Goal: Task Accomplishment & Management: Complete application form

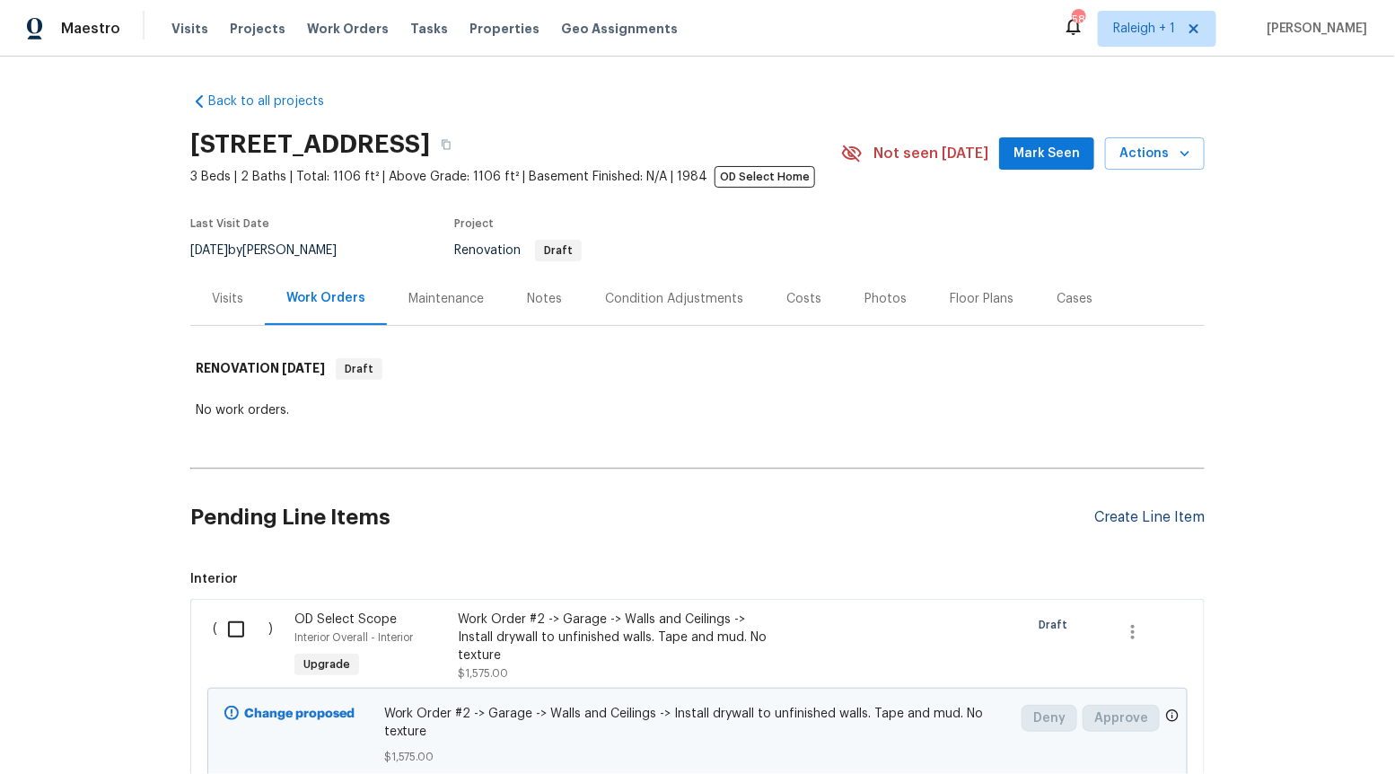
click at [1165, 512] on div "Create Line Item" at bounding box center [1149, 517] width 110 height 17
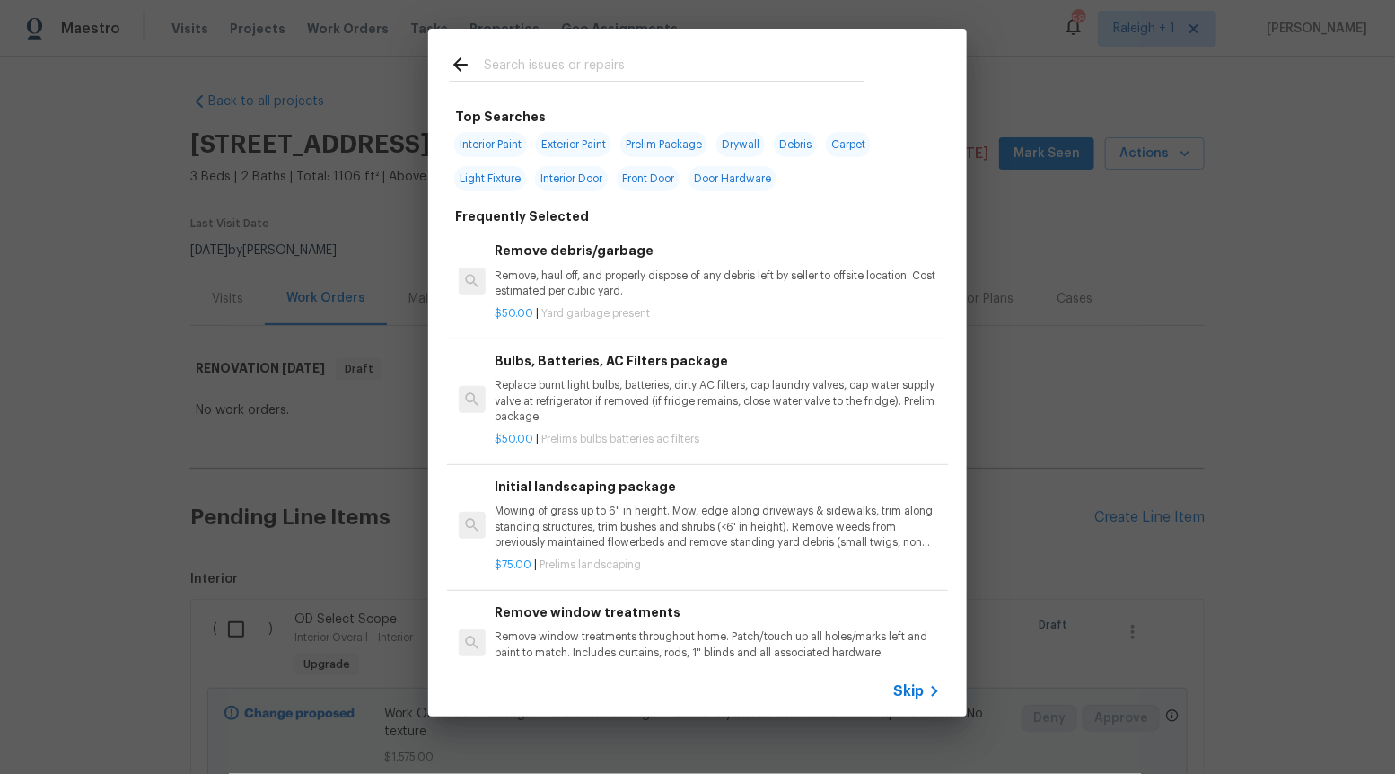
click at [919, 690] on span "Skip" at bounding box center [908, 691] width 31 height 18
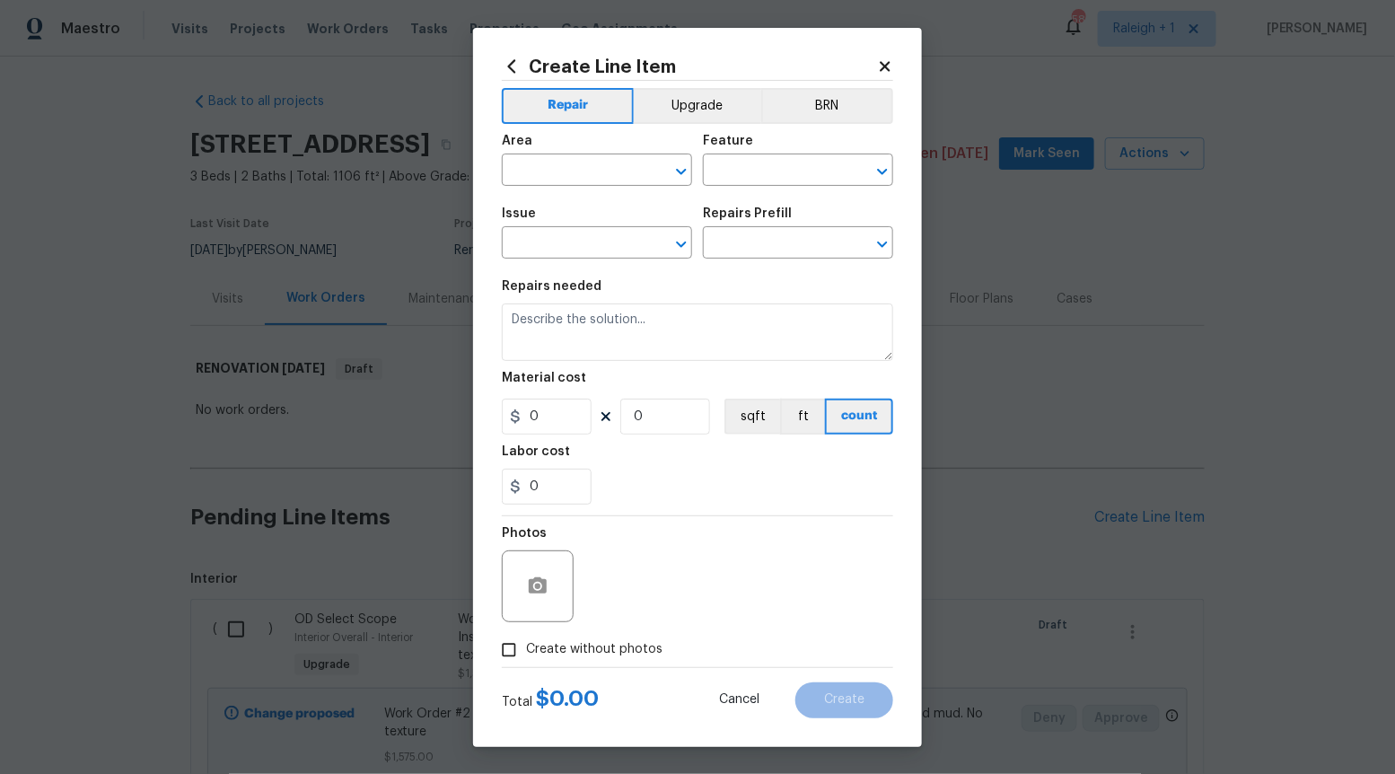
click at [695, 85] on div "Repair Upgrade BRN Area ​ Feature ​ Issue ​ Repairs Prefill ​ Repairs needed Ma…" at bounding box center [697, 374] width 391 height 586
click at [700, 93] on button "Upgrade" at bounding box center [698, 106] width 128 height 36
click at [685, 250] on icon "Open" at bounding box center [682, 244] width 22 height 22
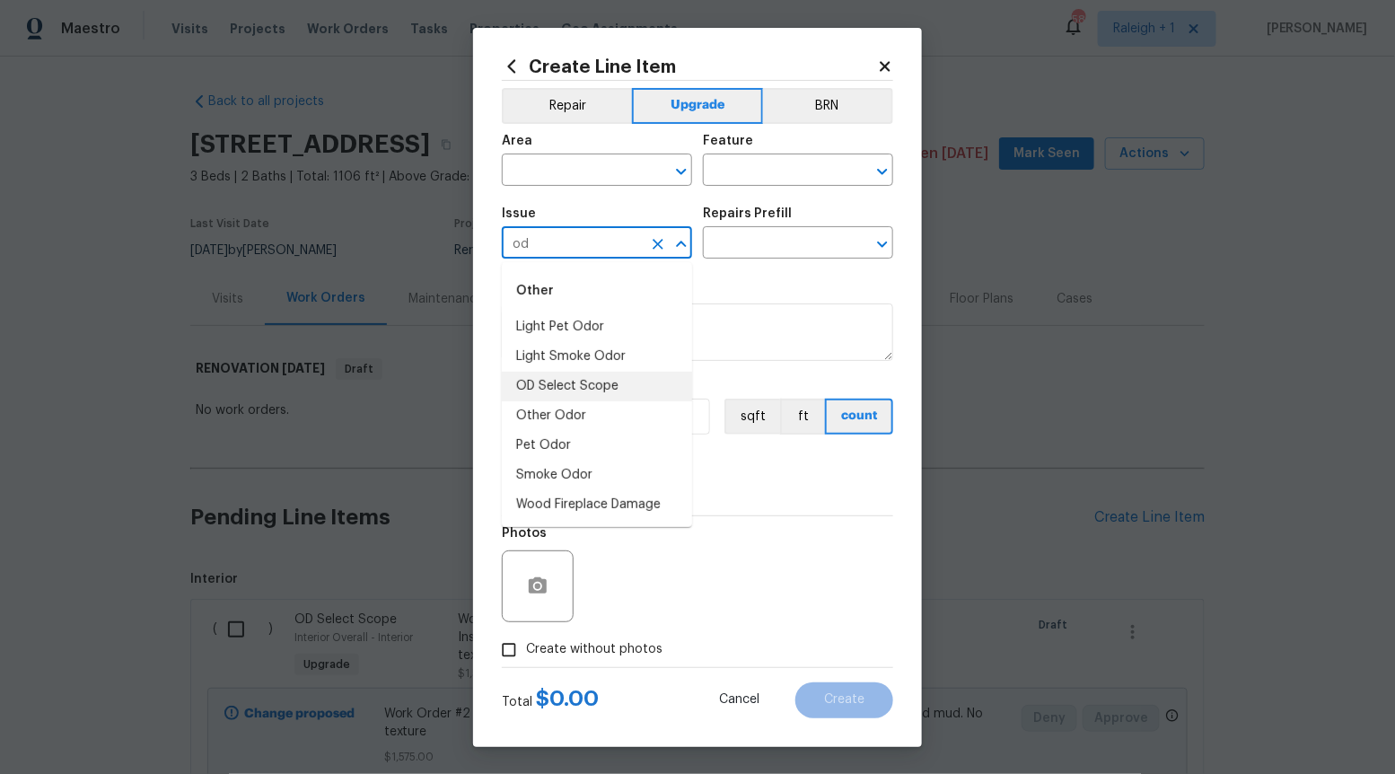
click at [637, 379] on li "OD Select Scope" at bounding box center [597, 387] width 190 height 30
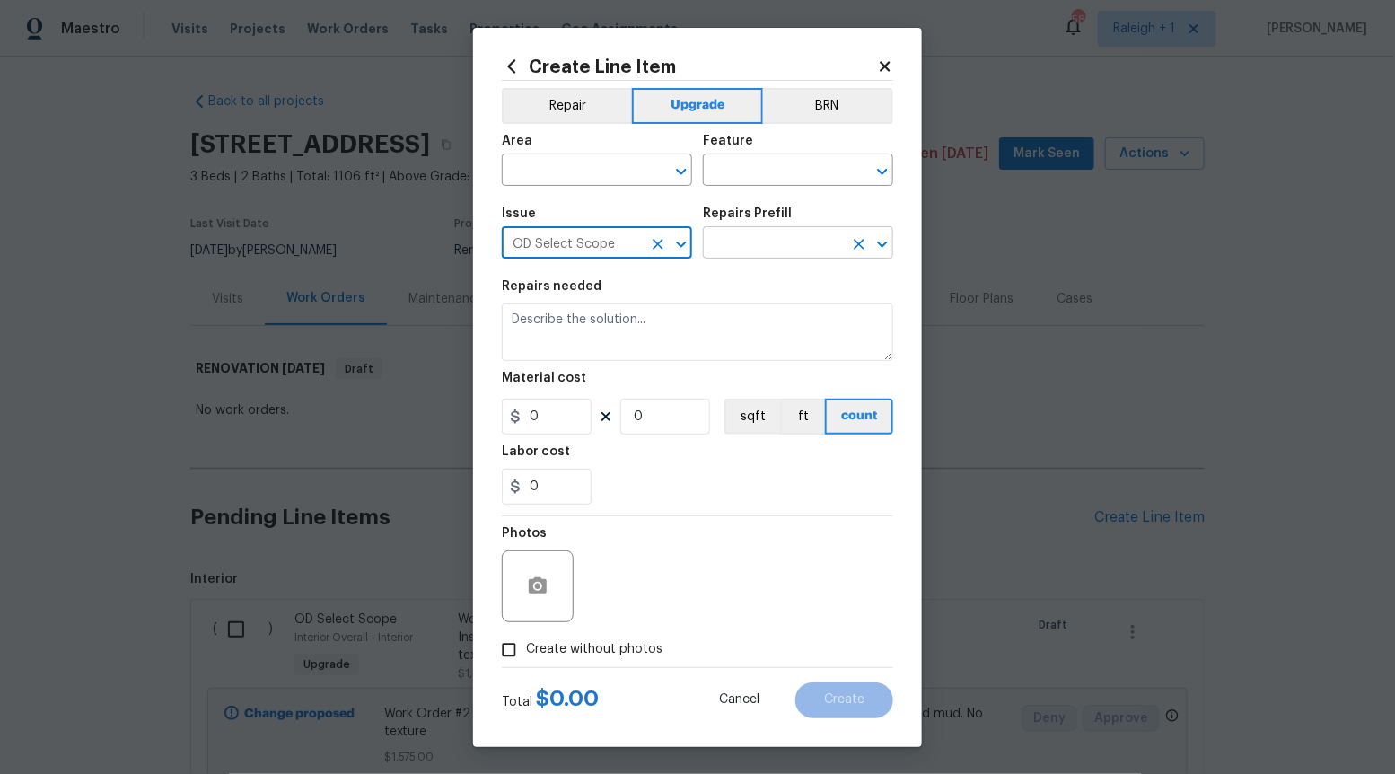
type input "OD Select Scope"
click at [752, 232] on input "text" at bounding box center [773, 245] width 140 height 28
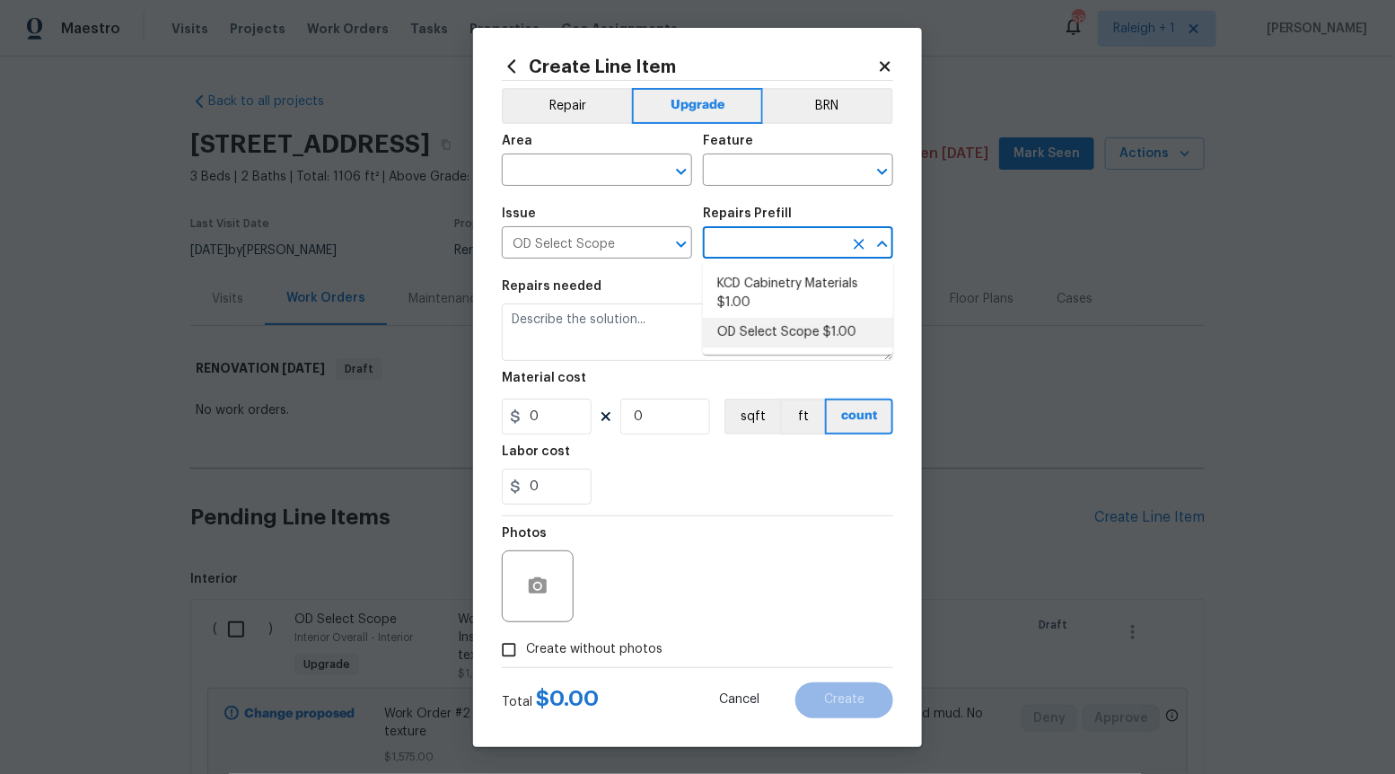
click at [799, 321] on li "OD Select Scope $1.00" at bounding box center [798, 333] width 190 height 30
type input "OD Select Scope $1.00"
type textarea "Refer to the agreed upon scope document for further details."
type input "1"
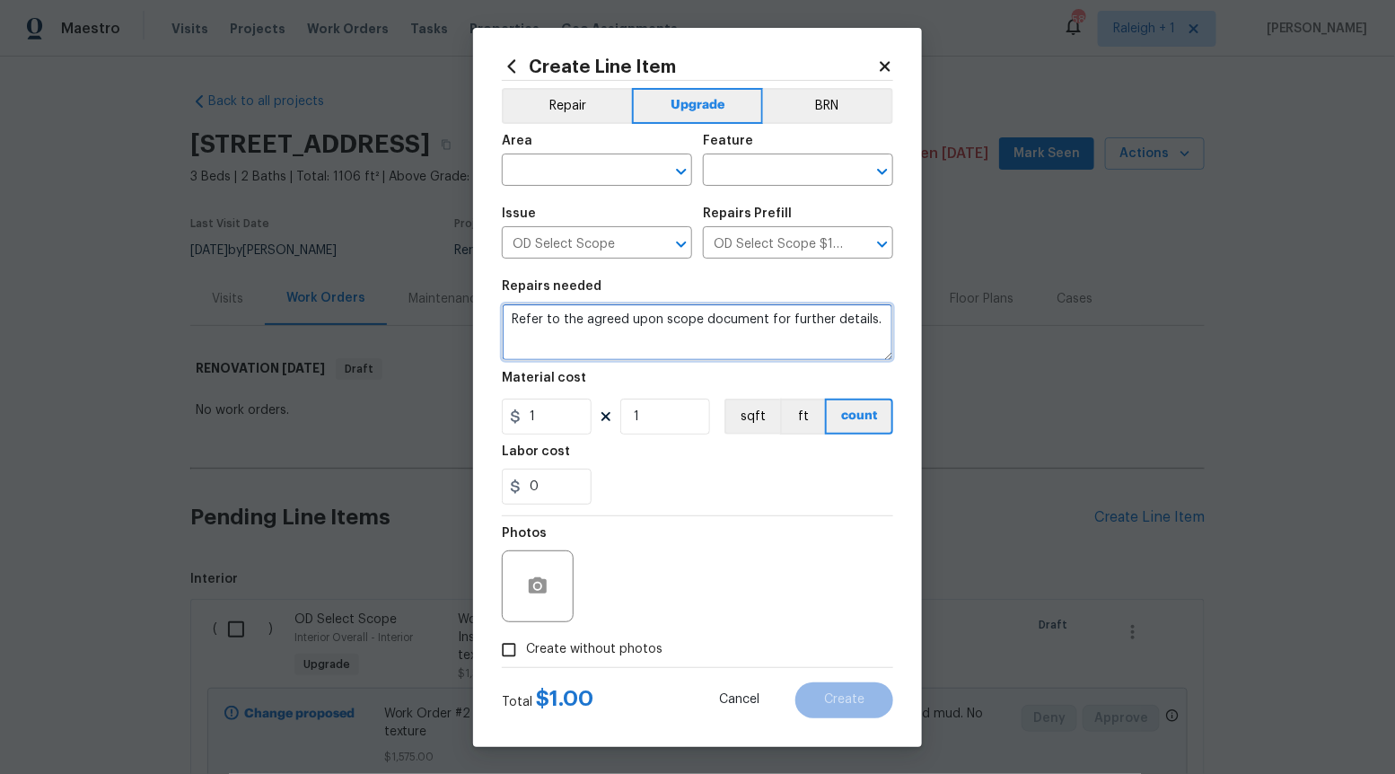
click at [799, 321] on textarea "Refer to the agreed upon scope document for further details." at bounding box center [697, 331] width 391 height 57
paste textarea "Work Order #1 -> Exterior Front -> Doorbell -> Replace doorbell with new"
type textarea "Work Order #1 -> Exterior Front -> Doorbell -> Replace doorbell with new"
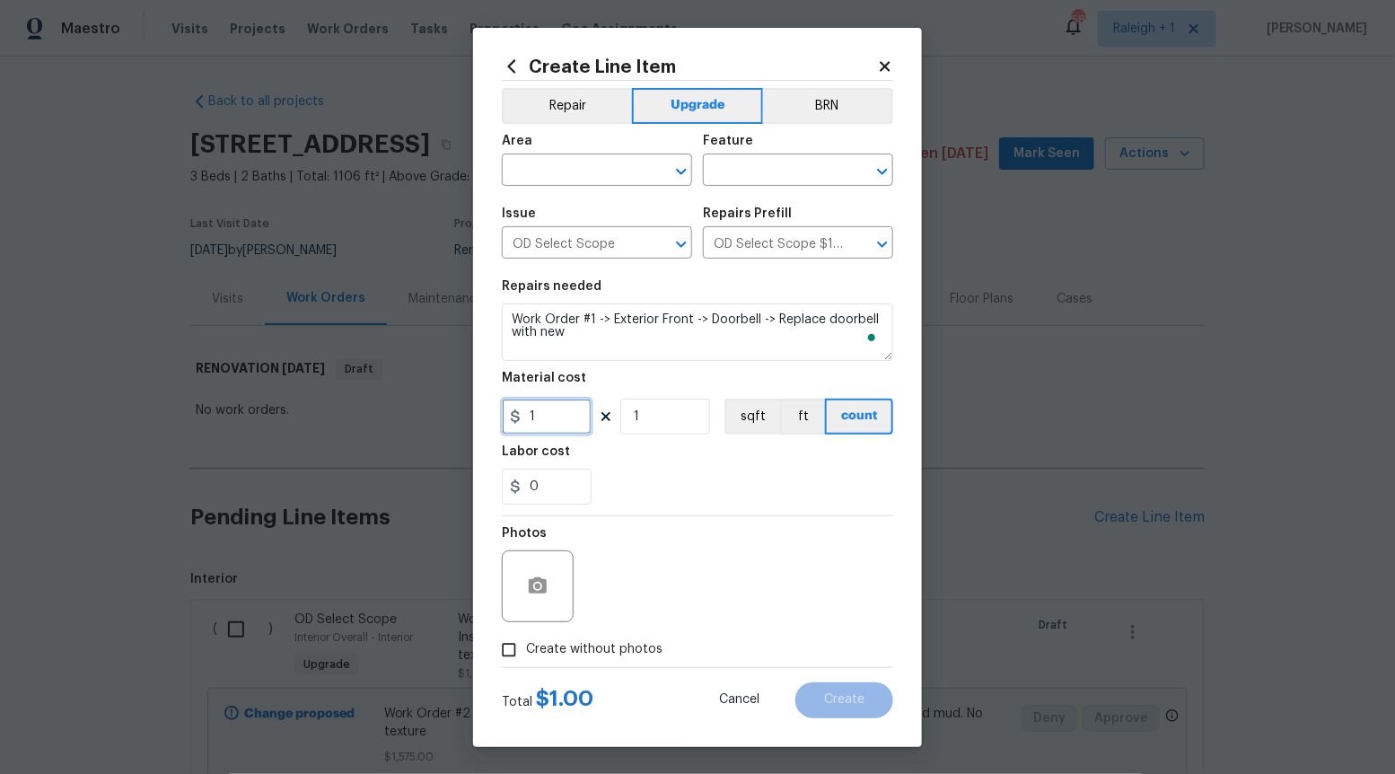
click at [560, 410] on input "1" at bounding box center [547, 417] width 90 height 36
type input "75"
click at [504, 659] on input "Create without photos" at bounding box center [509, 650] width 34 height 34
checkbox input "true"
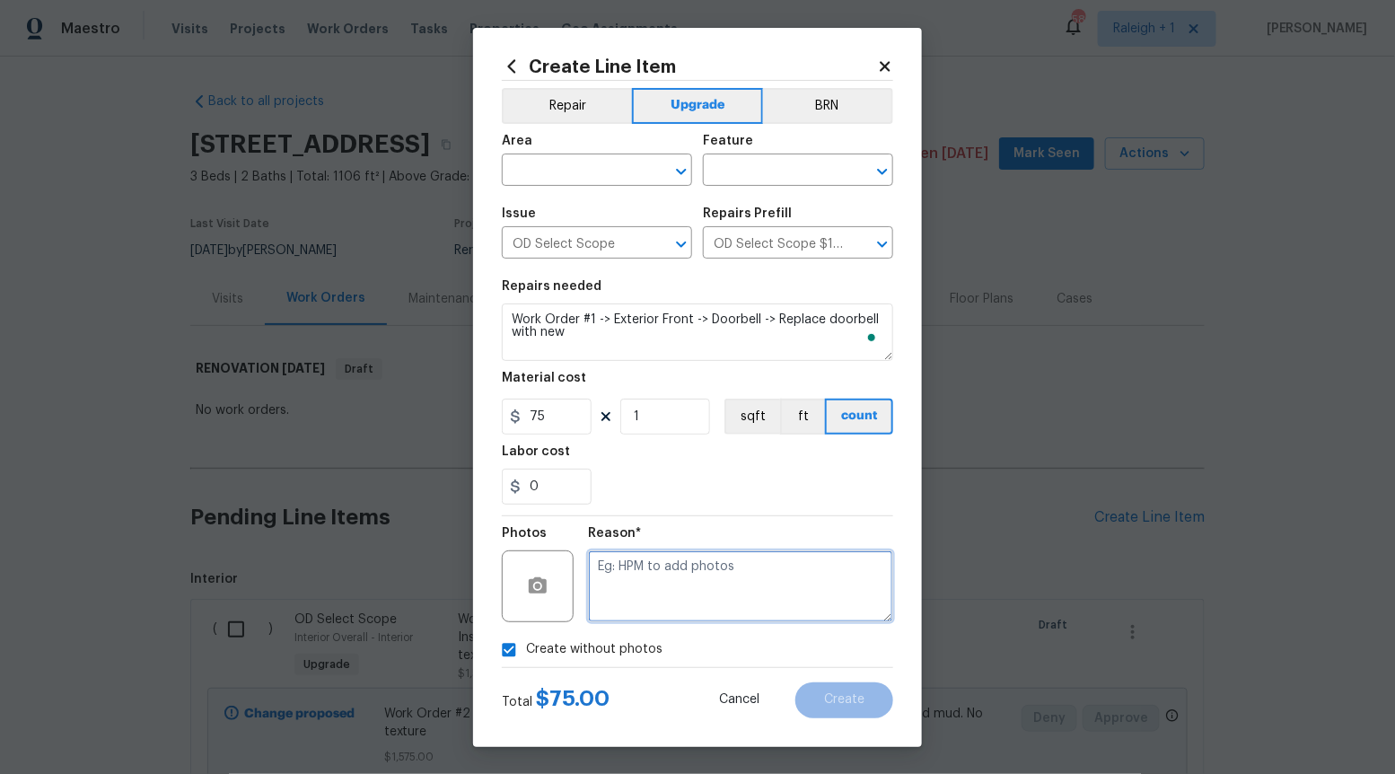
click at [607, 607] on textarea at bounding box center [740, 586] width 305 height 72
click at [680, 183] on button "Open" at bounding box center [681, 171] width 25 height 25
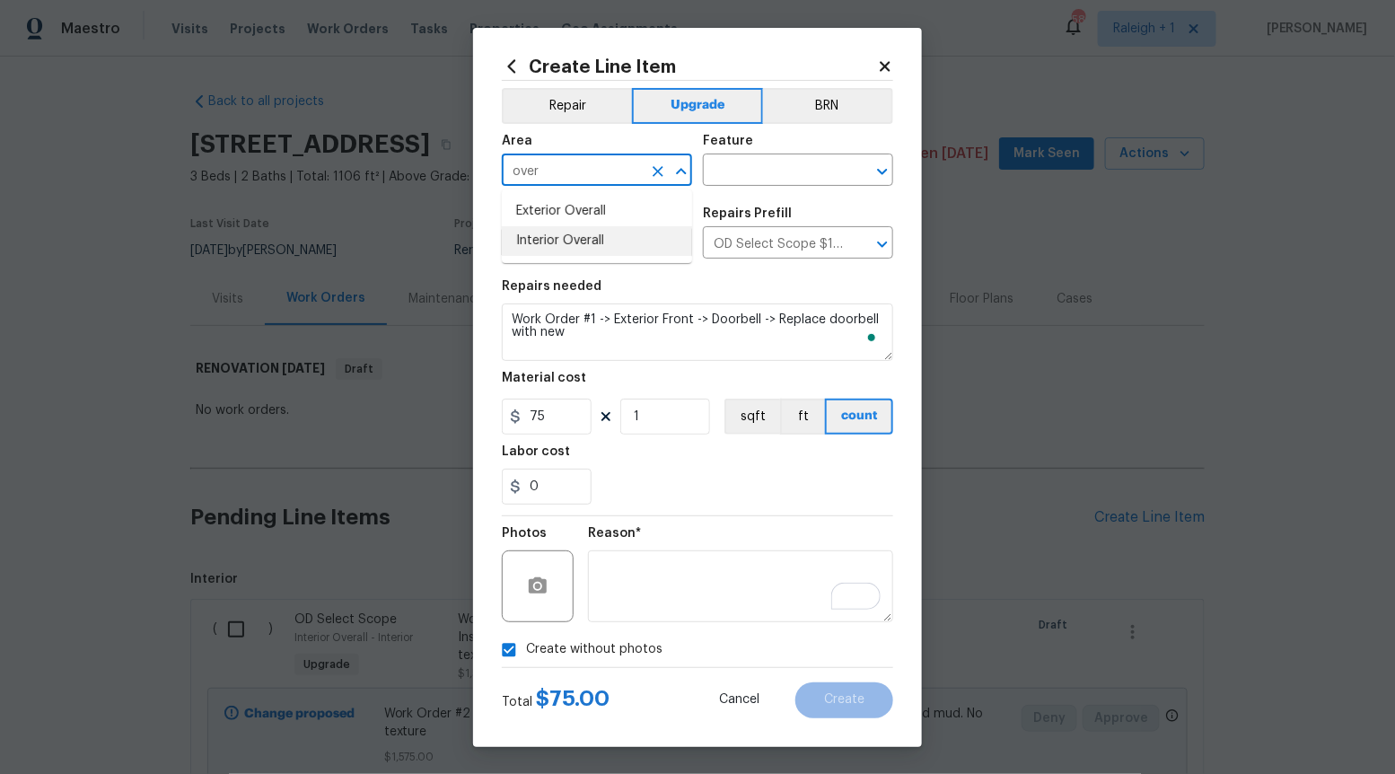
click at [631, 250] on li "Interior Overall" at bounding box center [597, 241] width 190 height 30
type input "Interior Overall"
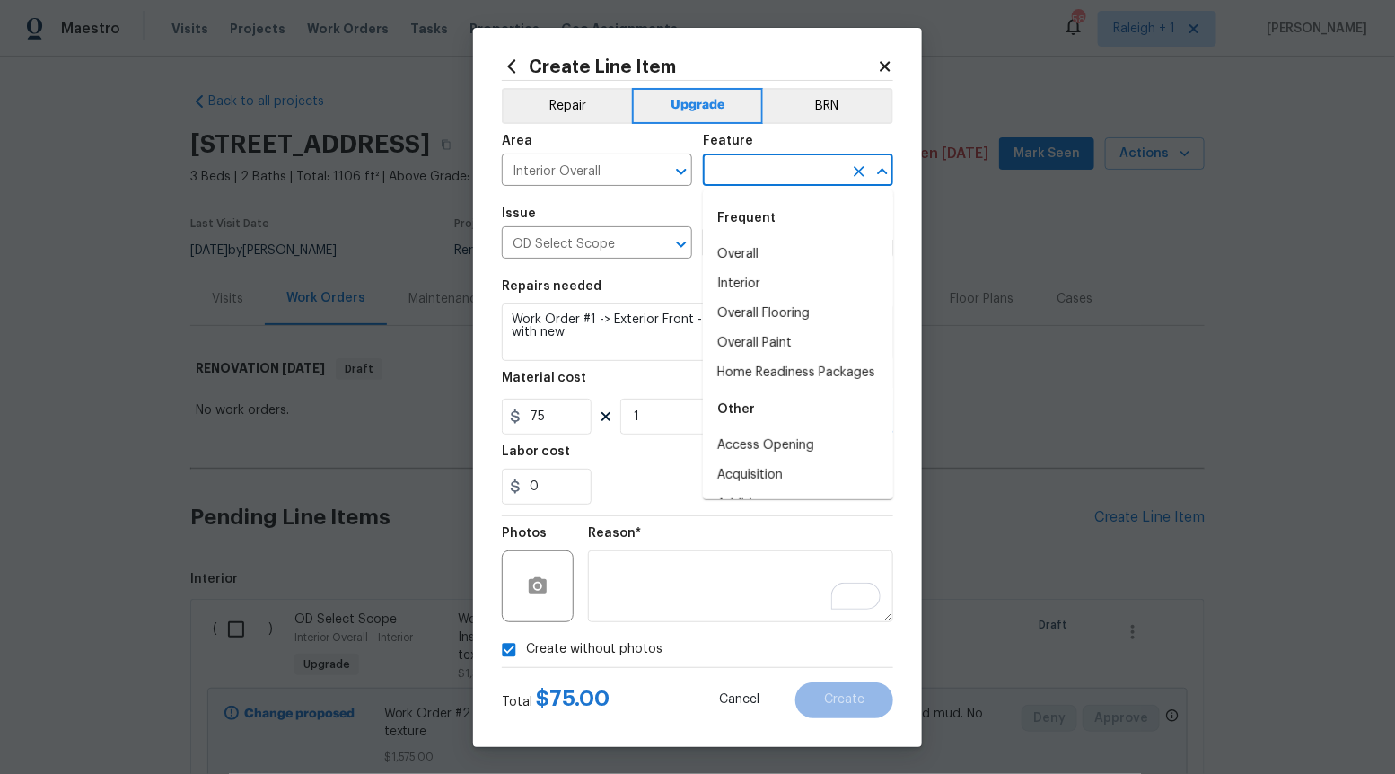
click at [721, 159] on input "text" at bounding box center [773, 172] width 140 height 28
click at [764, 246] on li "Overall" at bounding box center [798, 255] width 190 height 30
type input "Overall"
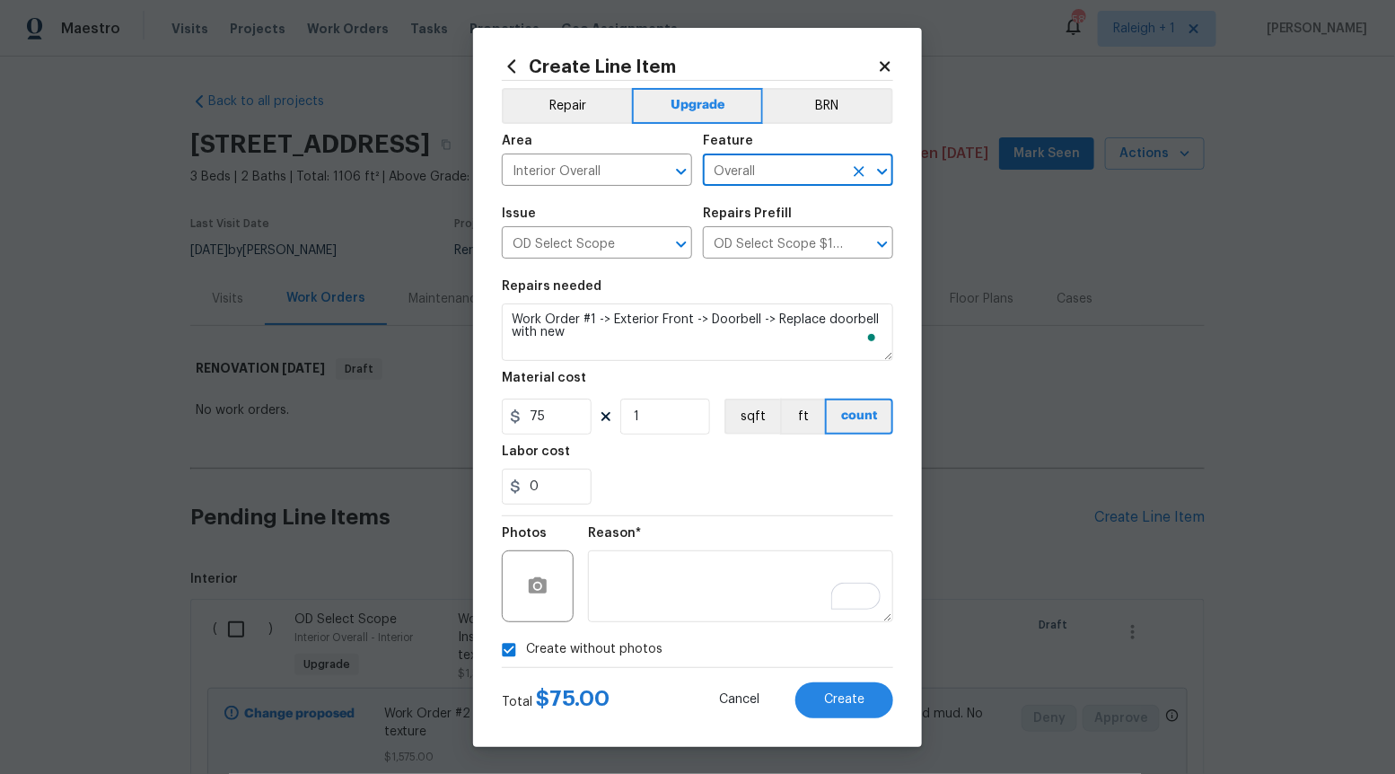
click at [890, 66] on icon at bounding box center [885, 66] width 16 height 16
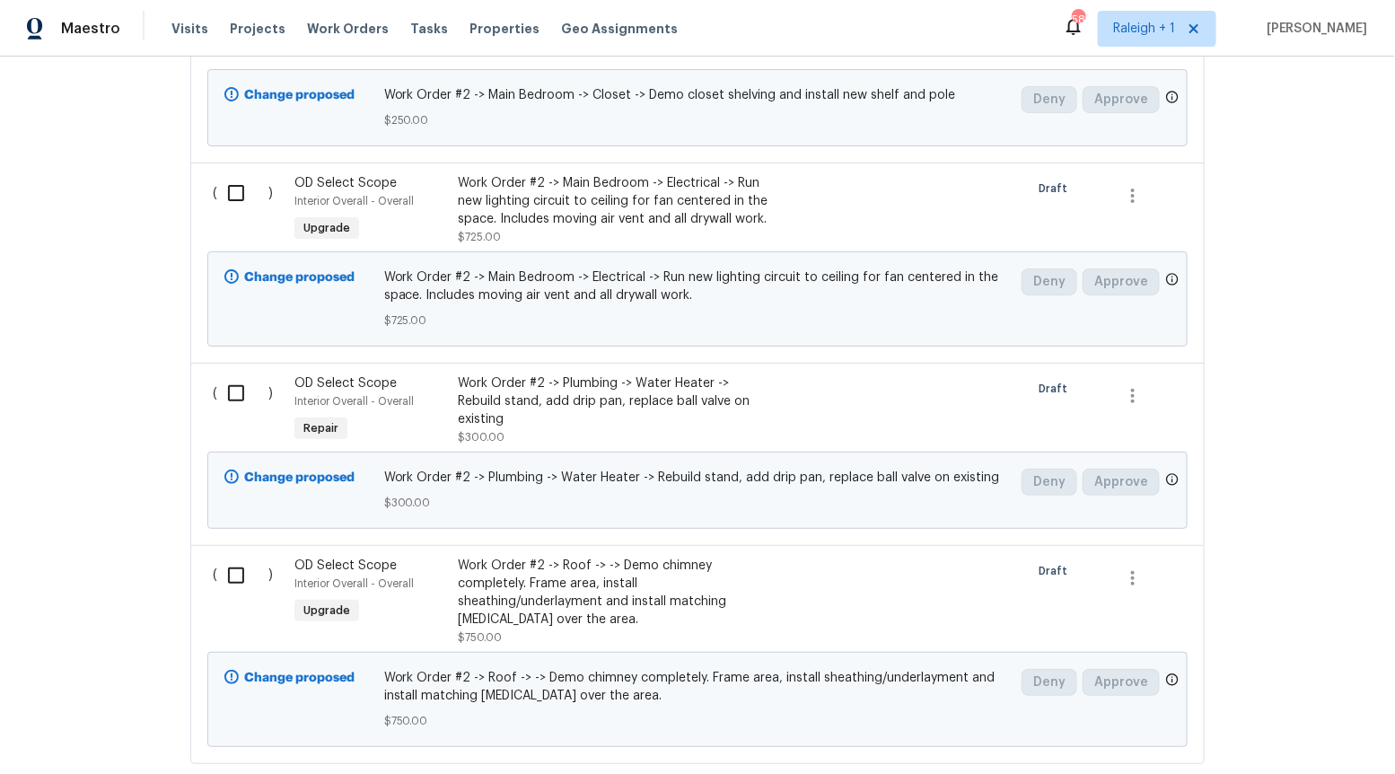
scroll to position [19038, 0]
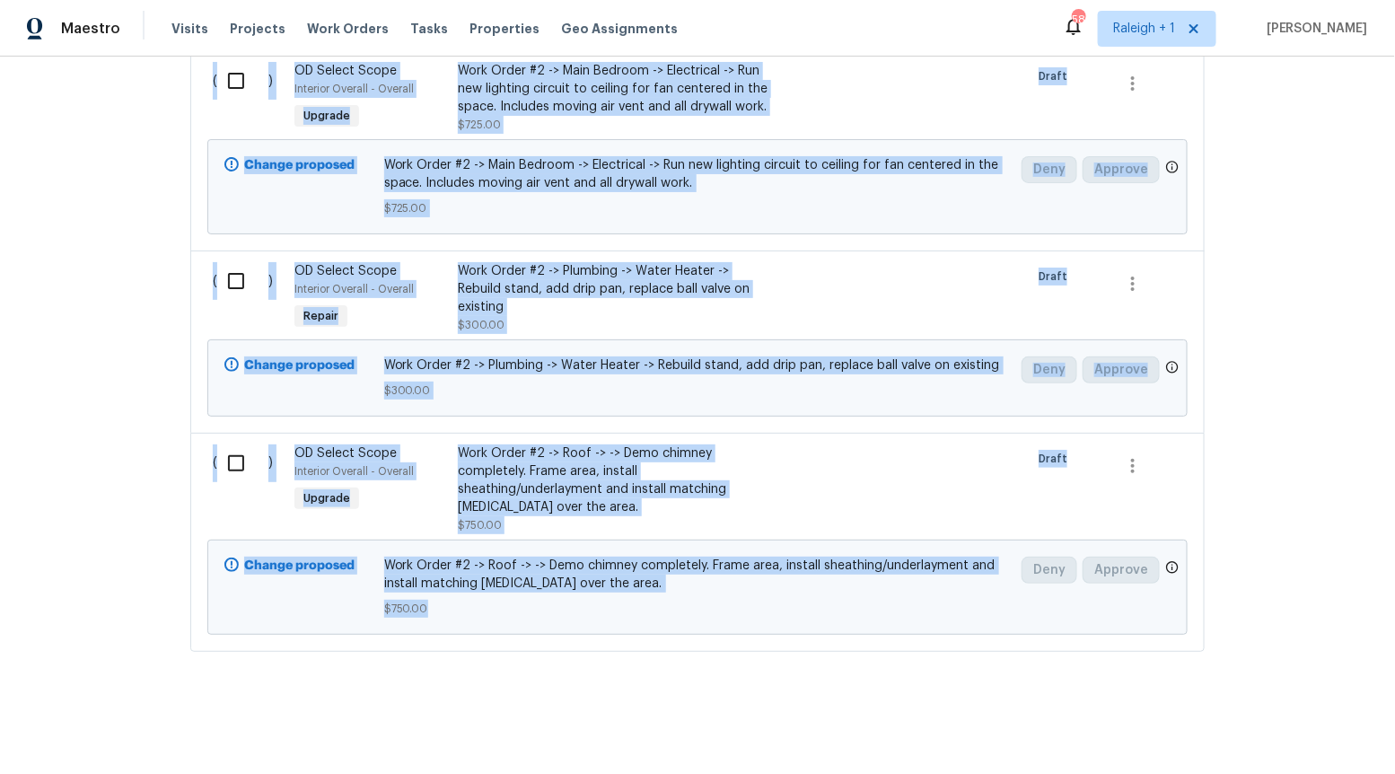
drag, startPoint x: 528, startPoint y: 533, endPoint x: 848, endPoint y: 607, distance: 328.0
copy section "Create Line Item Interior ( ) OD Select Scope Interior Overall - Interior Upgra…"
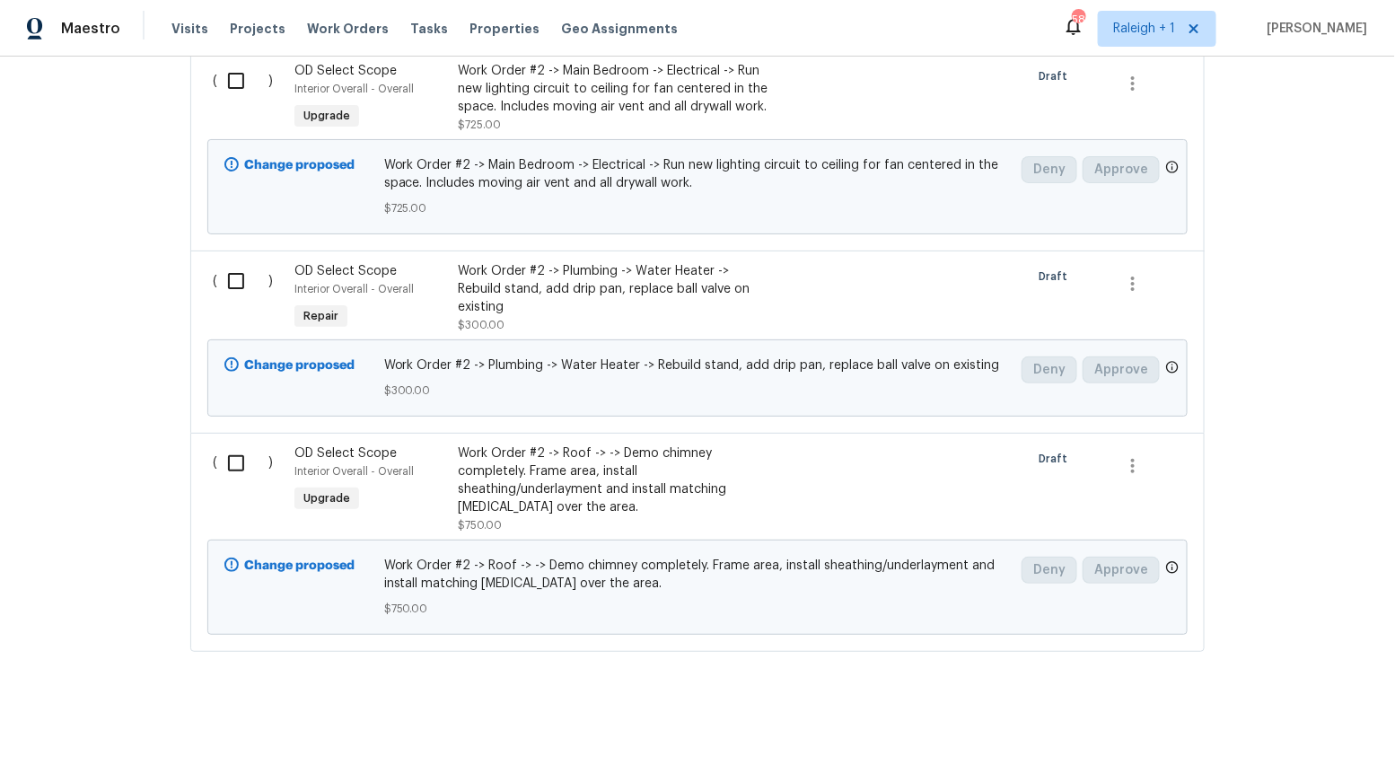
click at [867, 443] on div at bounding box center [942, 489] width 163 height 101
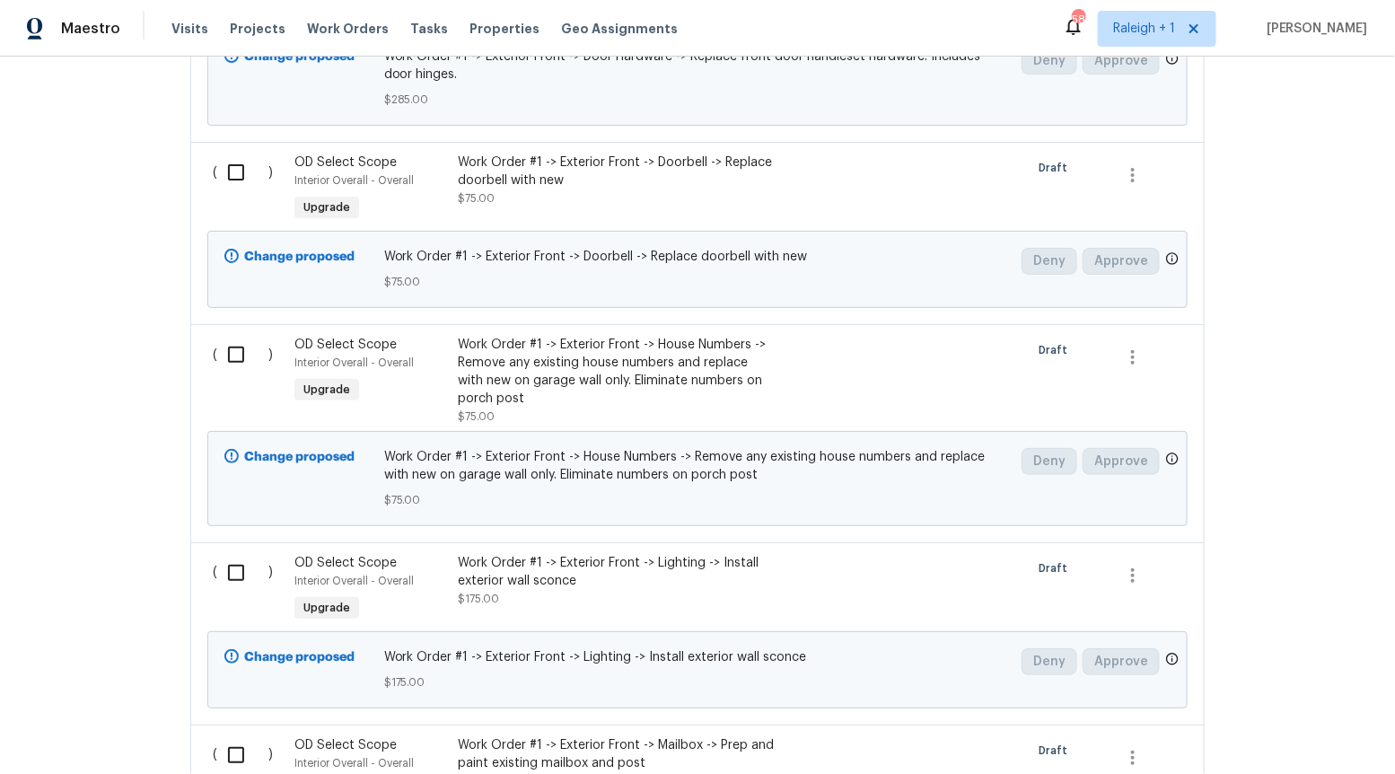
scroll to position [2236, 0]
